Goal: Find specific page/section: Find specific page/section

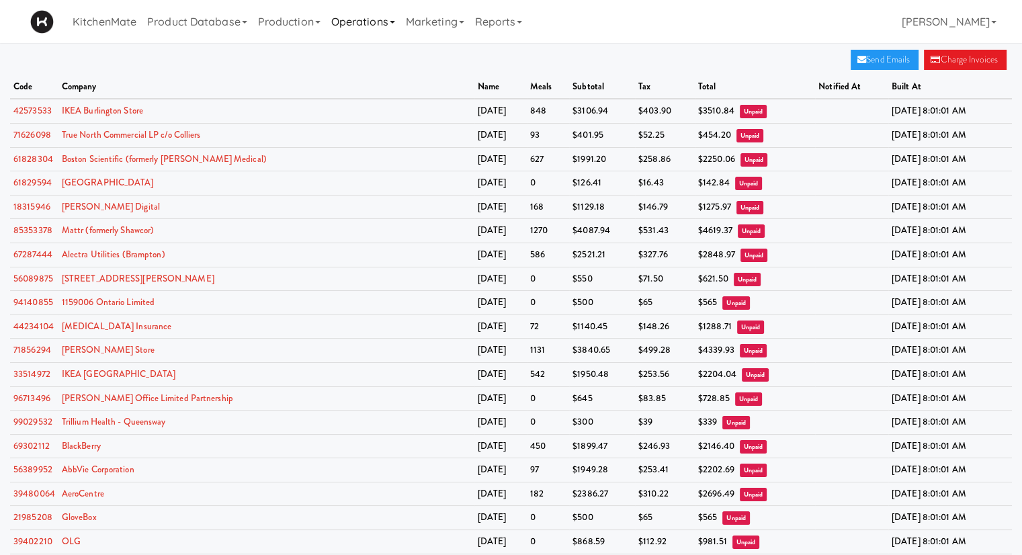
click at [390, 15] on link "Operations" at bounding box center [363, 21] width 75 height 43
click at [391, 58] on link "Sites" at bounding box center [380, 58] width 108 height 24
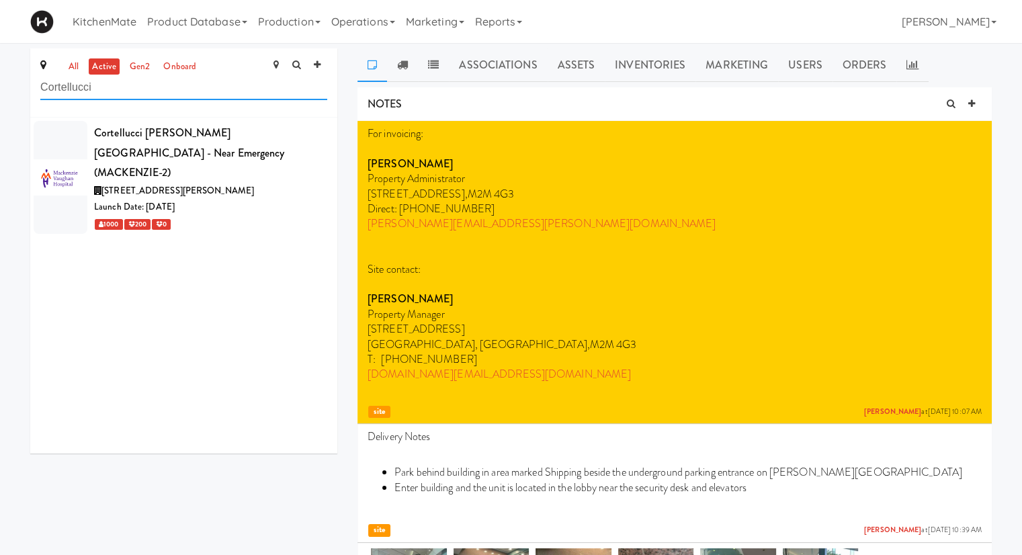
click at [254, 87] on input "Cortellucci" at bounding box center [183, 87] width 287 height 25
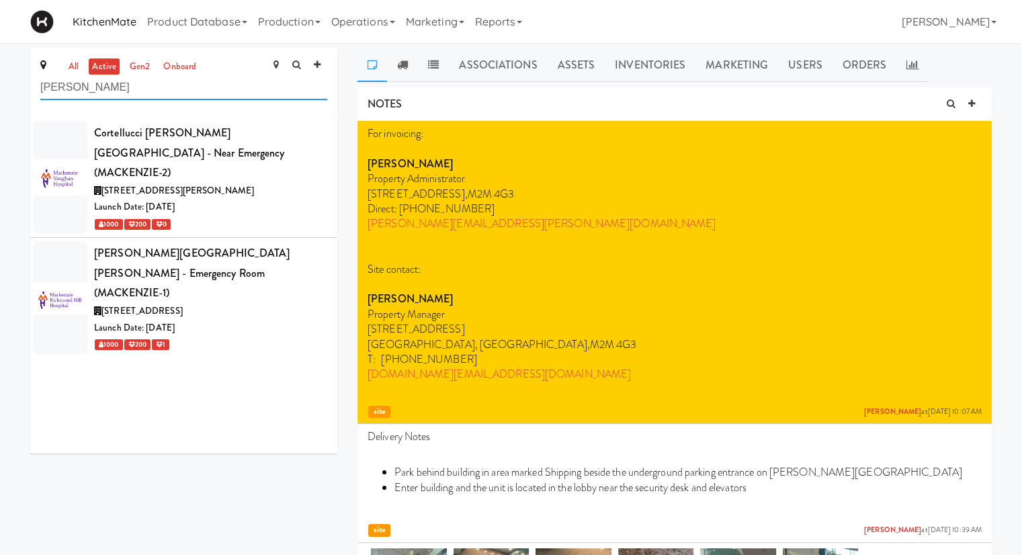
type input "[PERSON_NAME]"
